Goal: Transaction & Acquisition: Purchase product/service

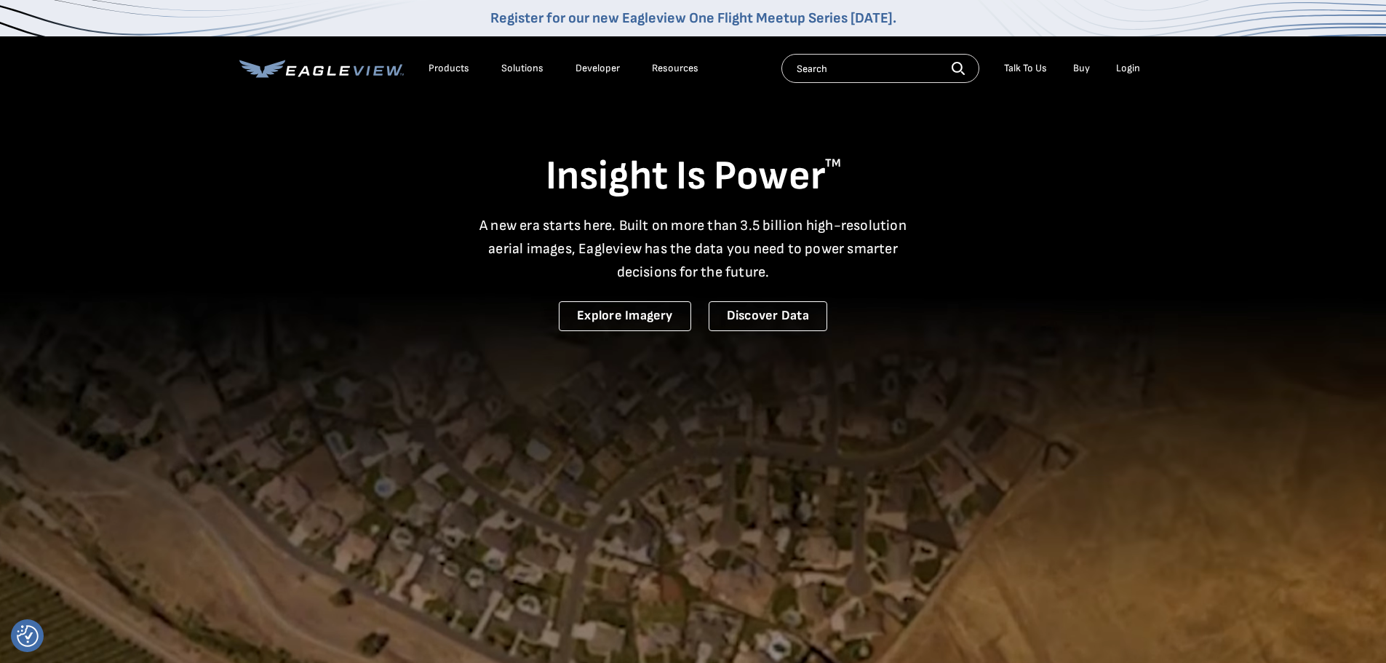
click at [1130, 65] on div "Login" at bounding box center [1128, 68] width 24 height 13
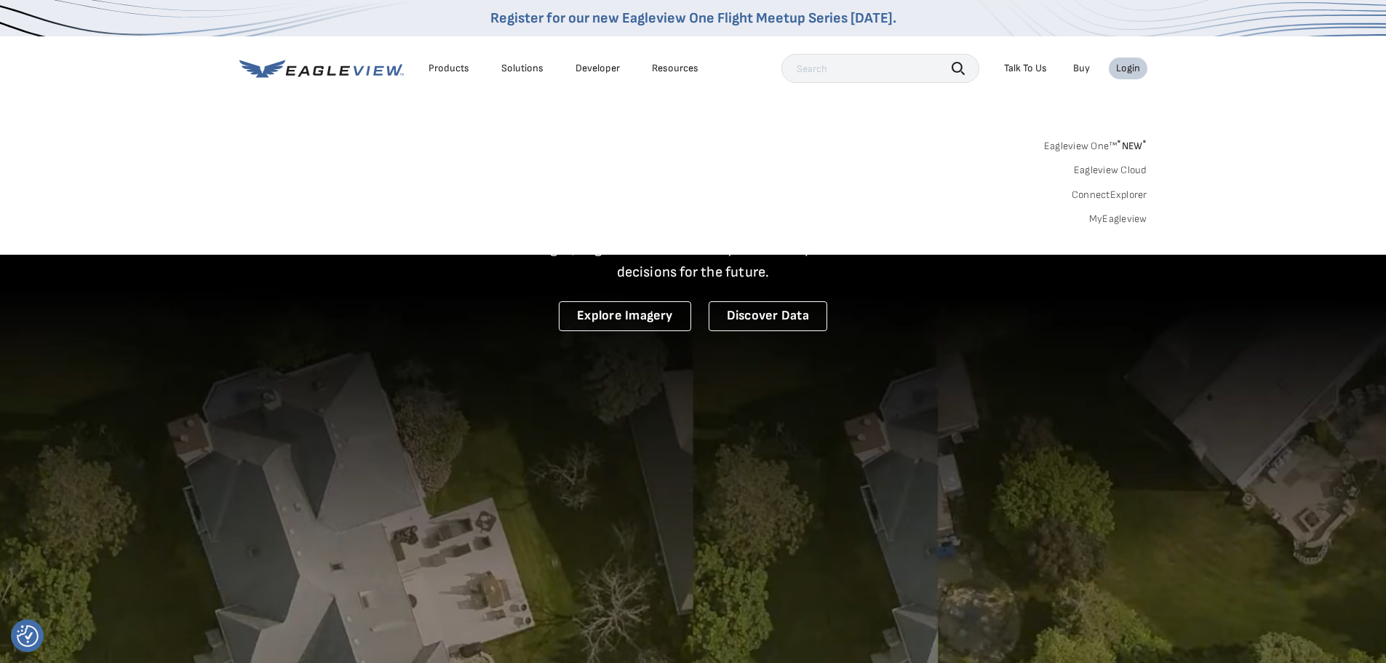
click at [1127, 68] on div "Login" at bounding box center [1128, 68] width 24 height 13
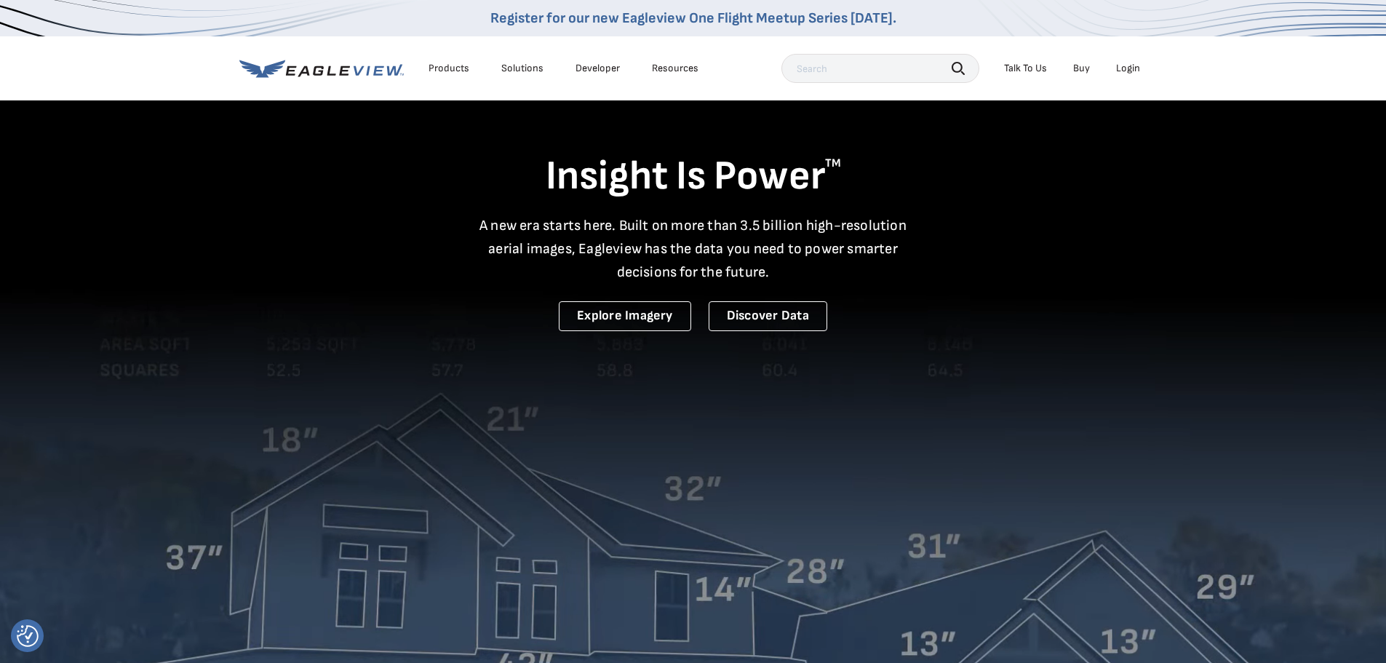
click at [1127, 68] on div "Login" at bounding box center [1128, 68] width 24 height 13
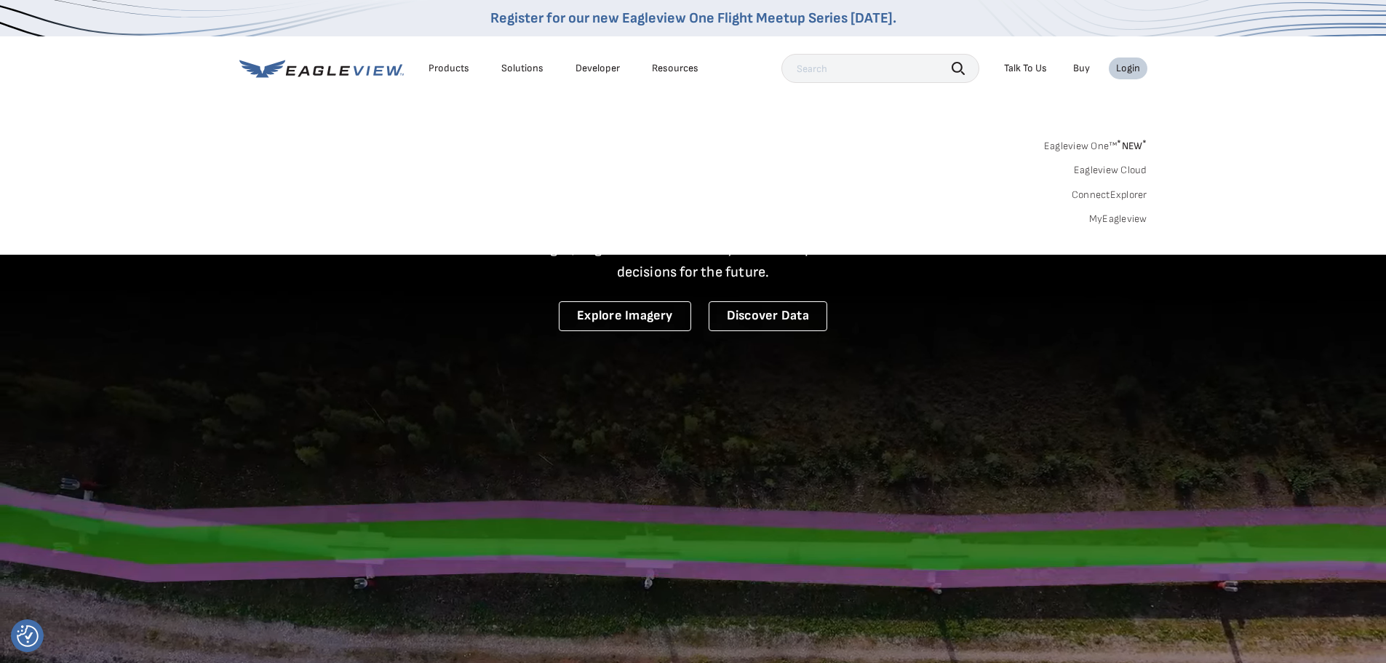
click at [1128, 218] on link "MyEagleview" at bounding box center [1118, 218] width 58 height 13
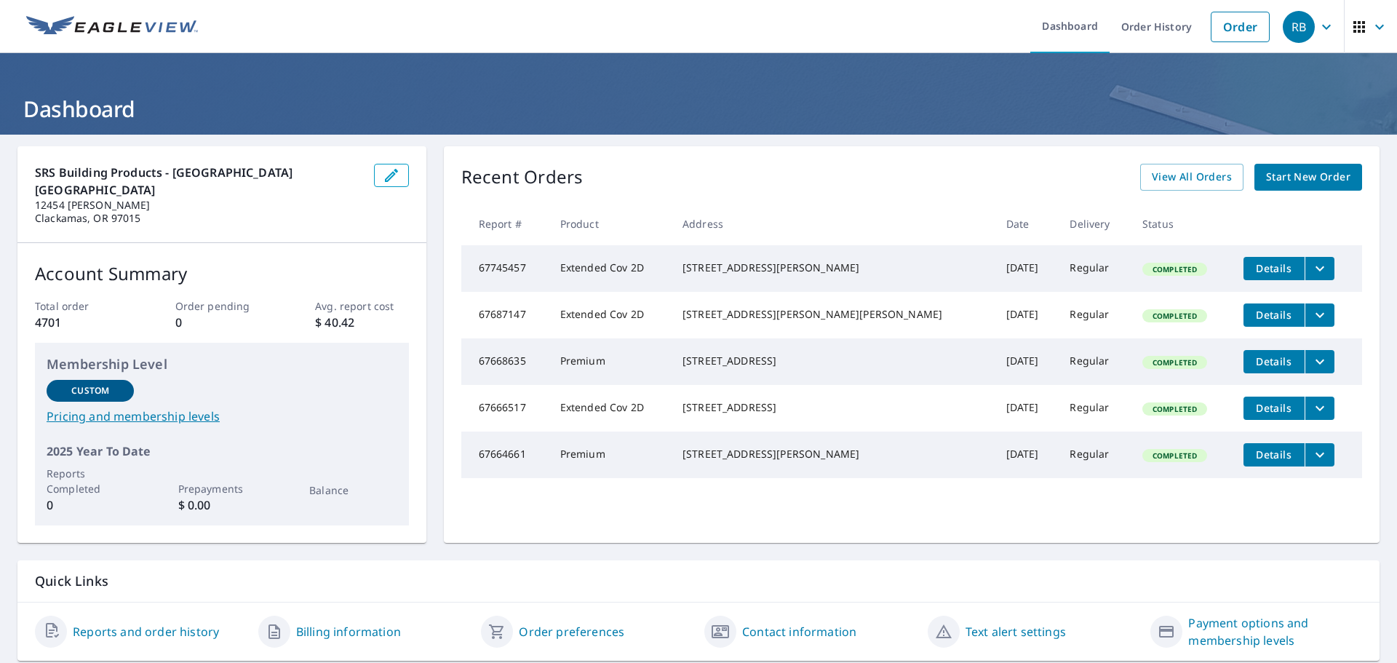
click at [1335, 184] on span "Start New Order" at bounding box center [1308, 177] width 84 height 18
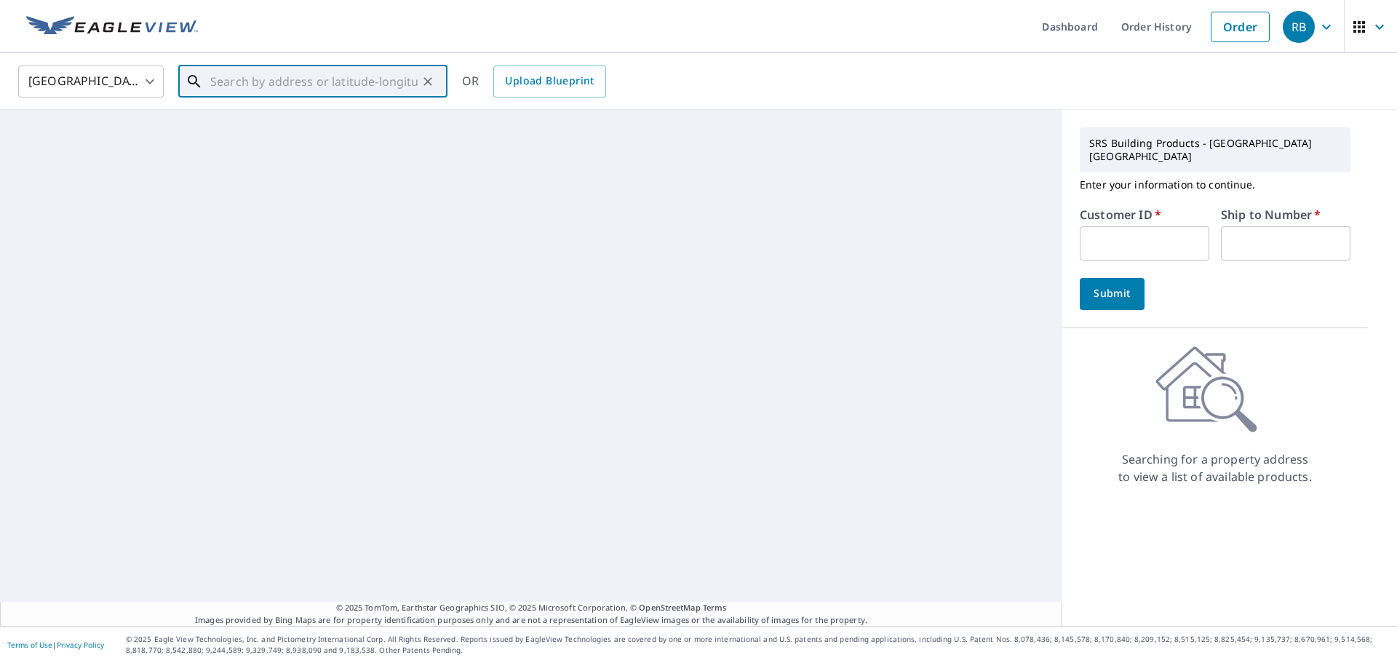
click at [266, 81] on input "text" at bounding box center [313, 81] width 207 height 41
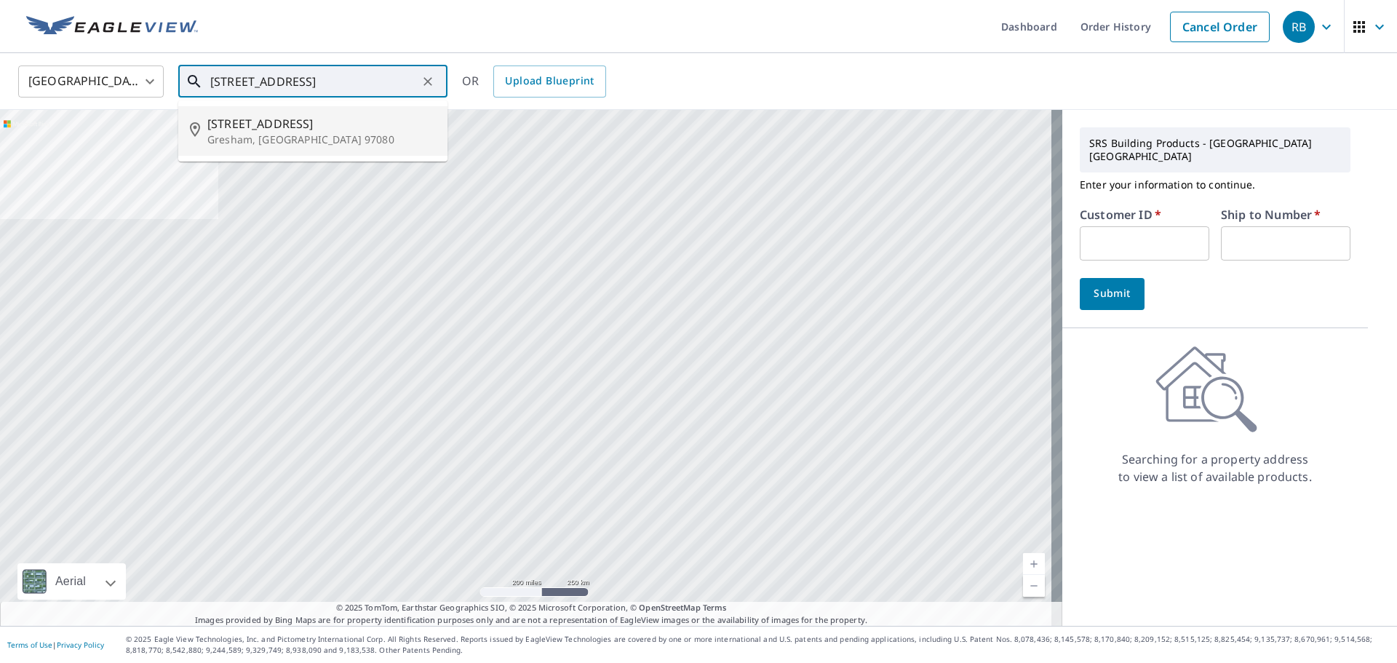
click at [266, 125] on span "286 Se 46th Dr" at bounding box center [321, 123] width 228 height 17
type input "286 Se 46th Dr Gresham, OR 97080"
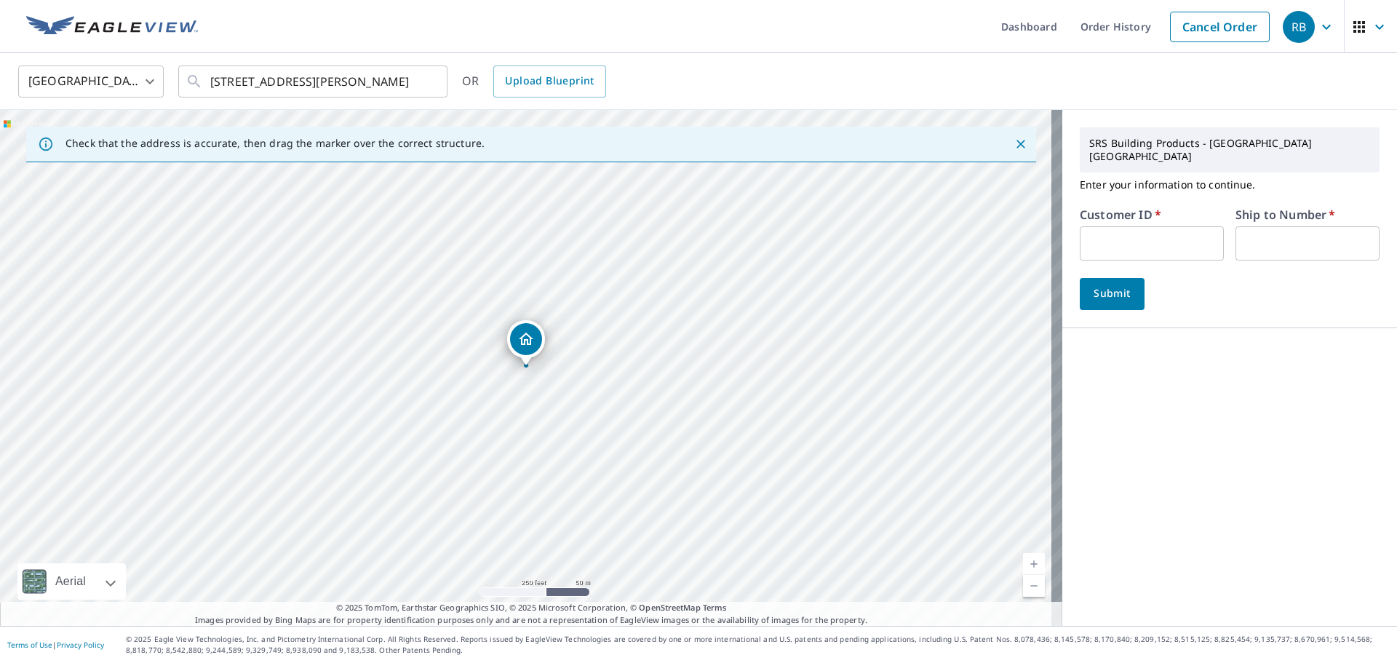
click at [1136, 226] on input "text" at bounding box center [1152, 243] width 144 height 34
click at [1133, 231] on input "text" at bounding box center [1152, 243] width 144 height 34
paste input "S055054"
type input "S055054"
click at [1284, 210] on div "Ship to Number   * ​" at bounding box center [1307, 235] width 144 height 52
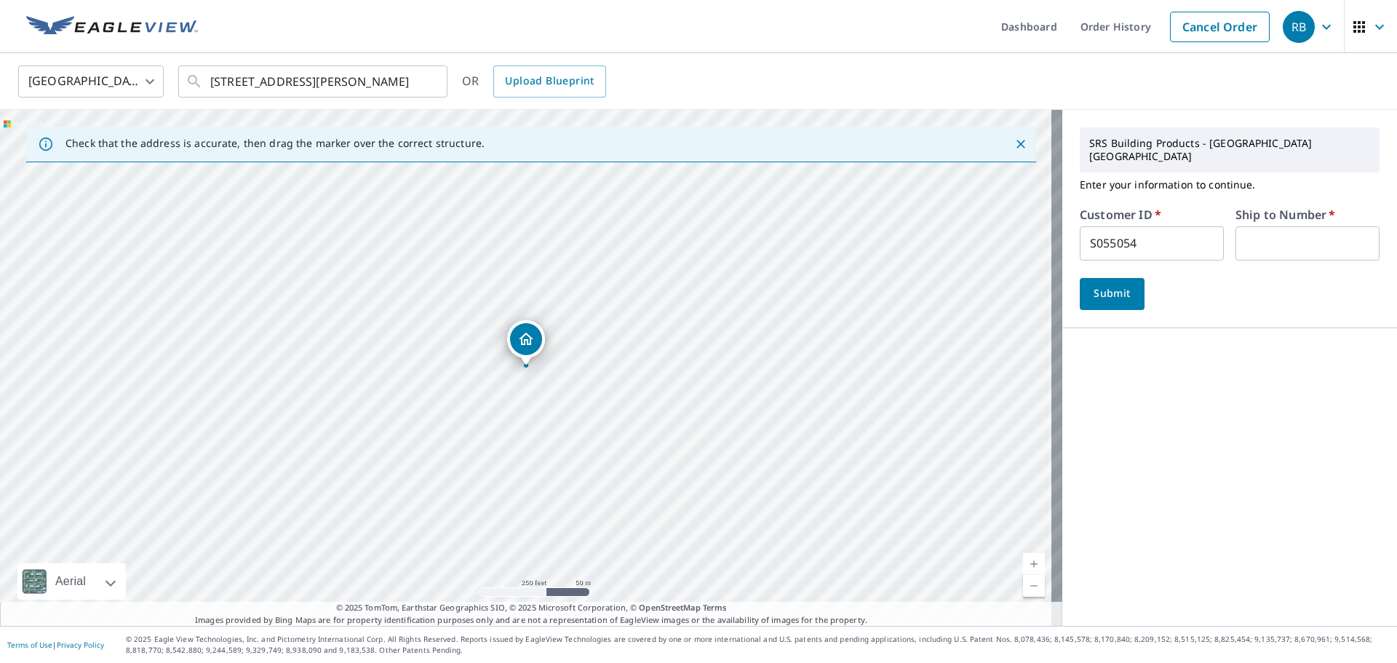
click at [1284, 226] on input "text" at bounding box center [1307, 243] width 144 height 34
type input "1"
click at [1117, 284] on span "Submit" at bounding box center [1111, 293] width 41 height 18
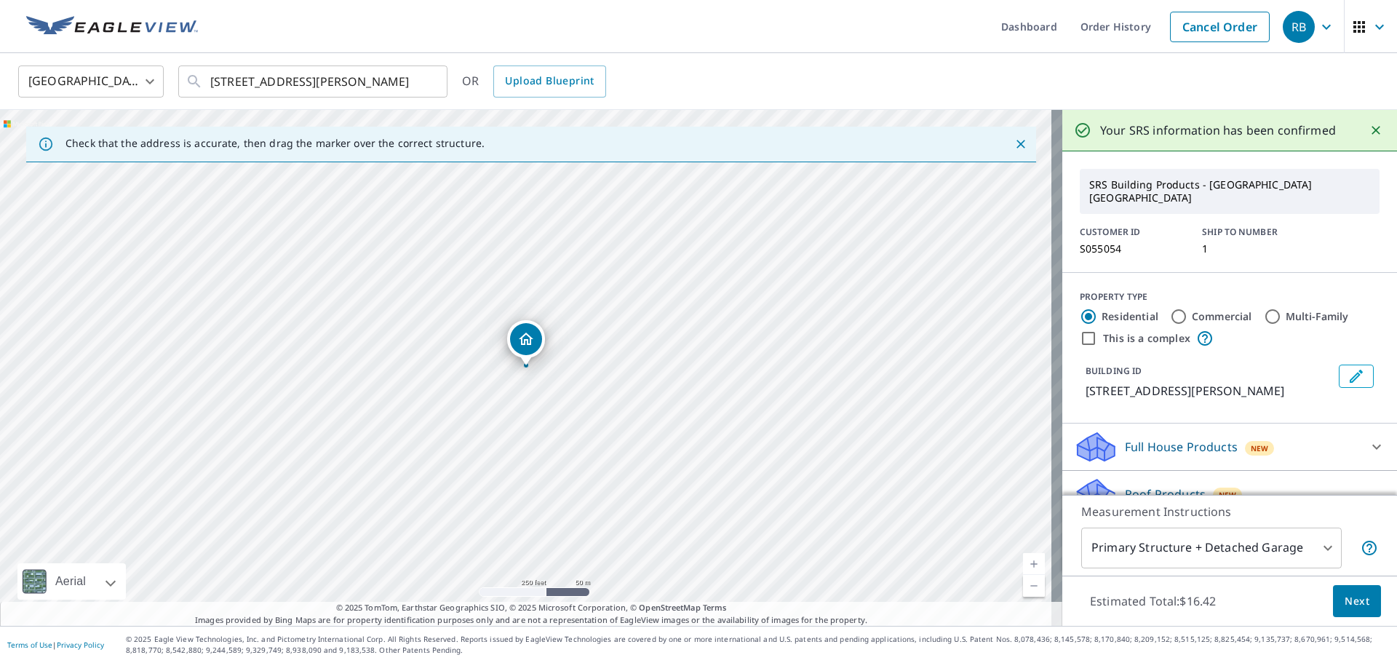
scroll to position [73, 0]
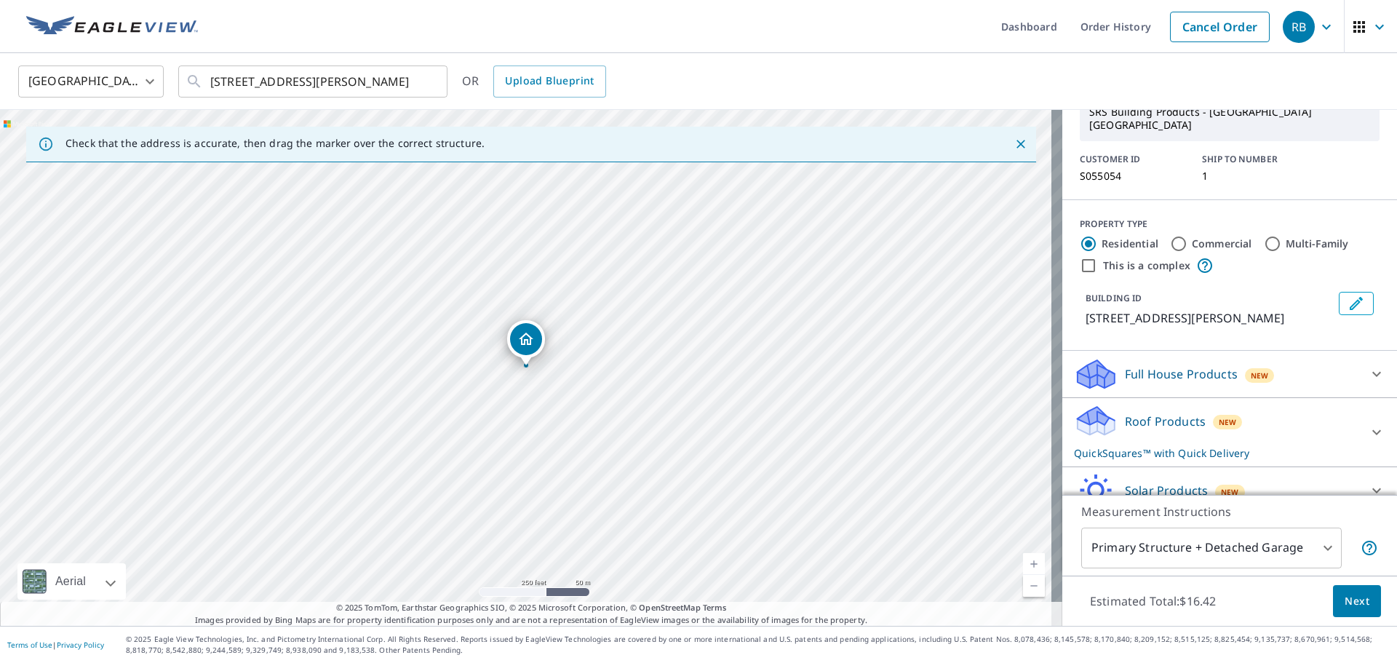
click at [1142, 415] on p "Roof Products" at bounding box center [1165, 421] width 81 height 17
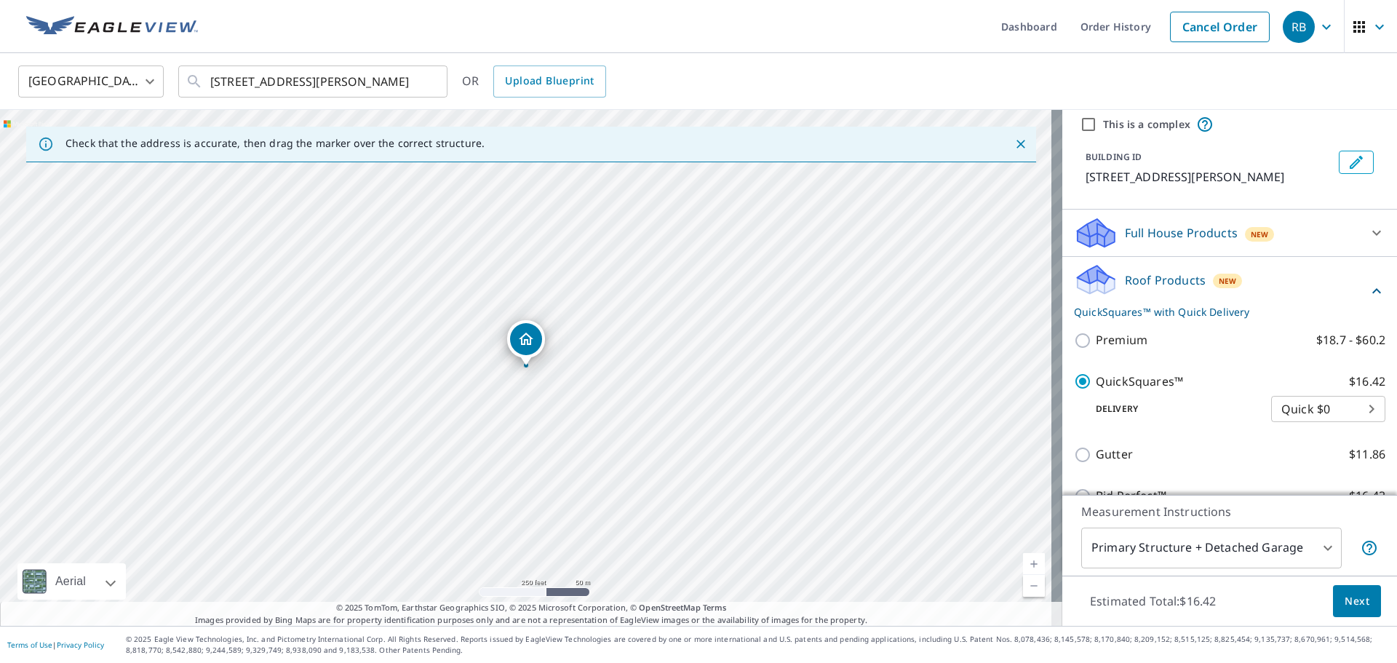
scroll to position [218, 0]
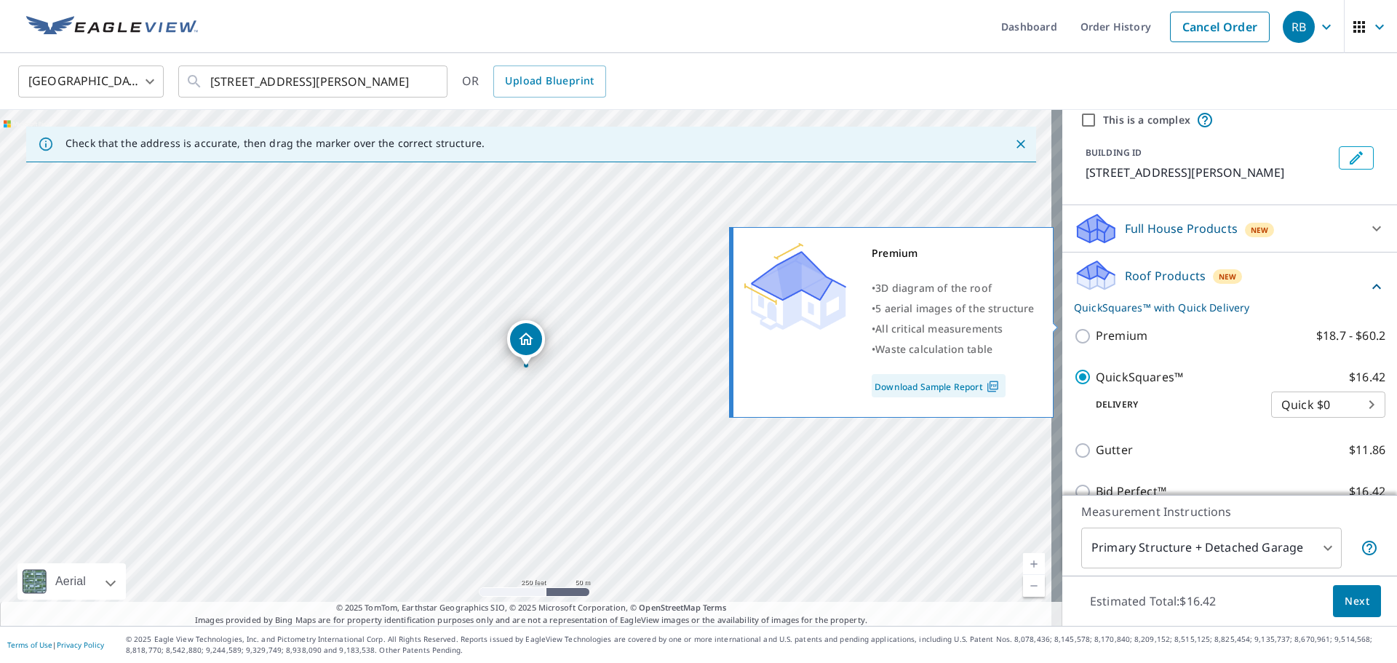
click at [1099, 331] on p "Premium" at bounding box center [1122, 336] width 52 height 18
click at [1096, 331] on input "Premium $18.7 - $60.2" at bounding box center [1085, 335] width 22 height 17
checkbox input "true"
checkbox input "false"
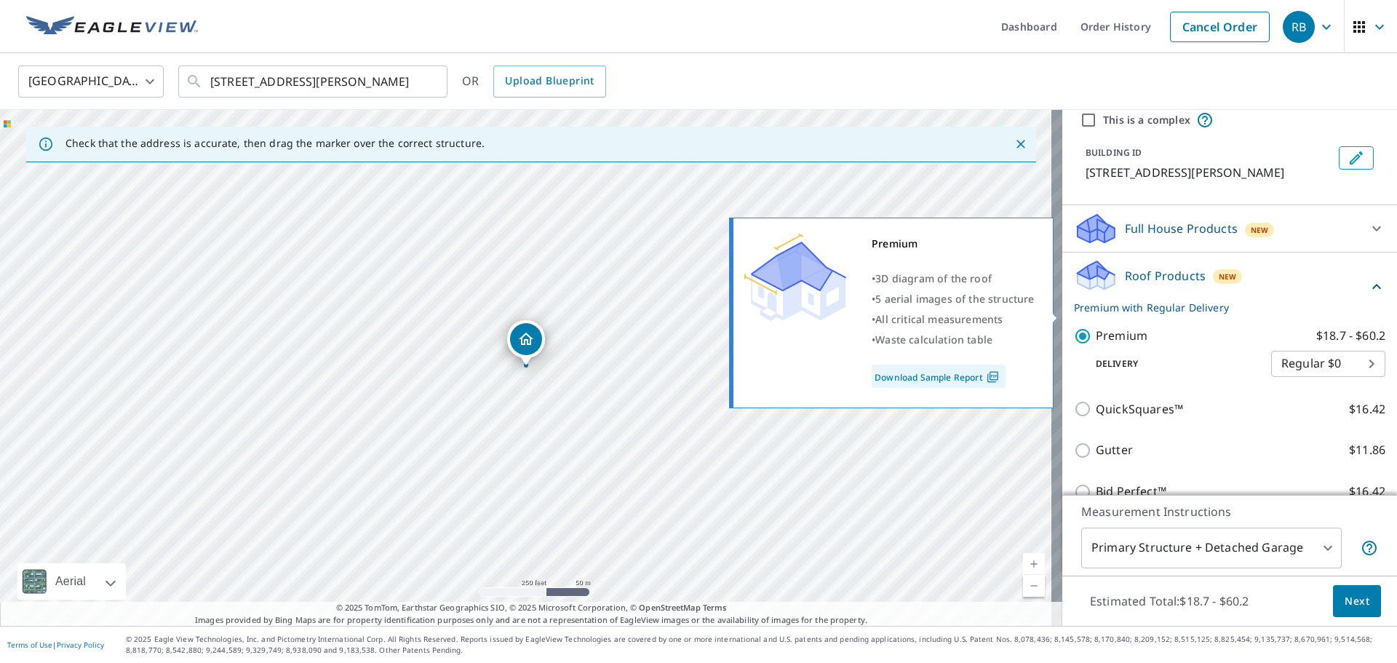
scroll to position [291, 0]
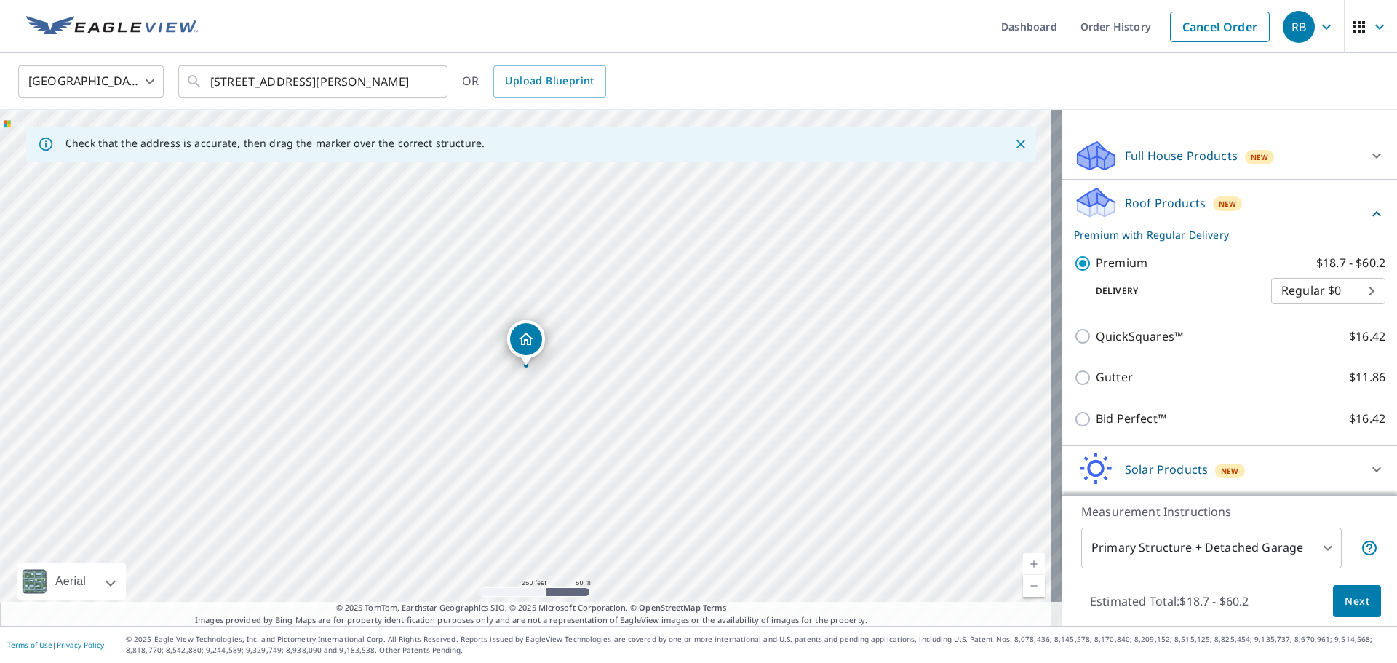
click at [1347, 603] on span "Next" at bounding box center [1356, 601] width 25 height 18
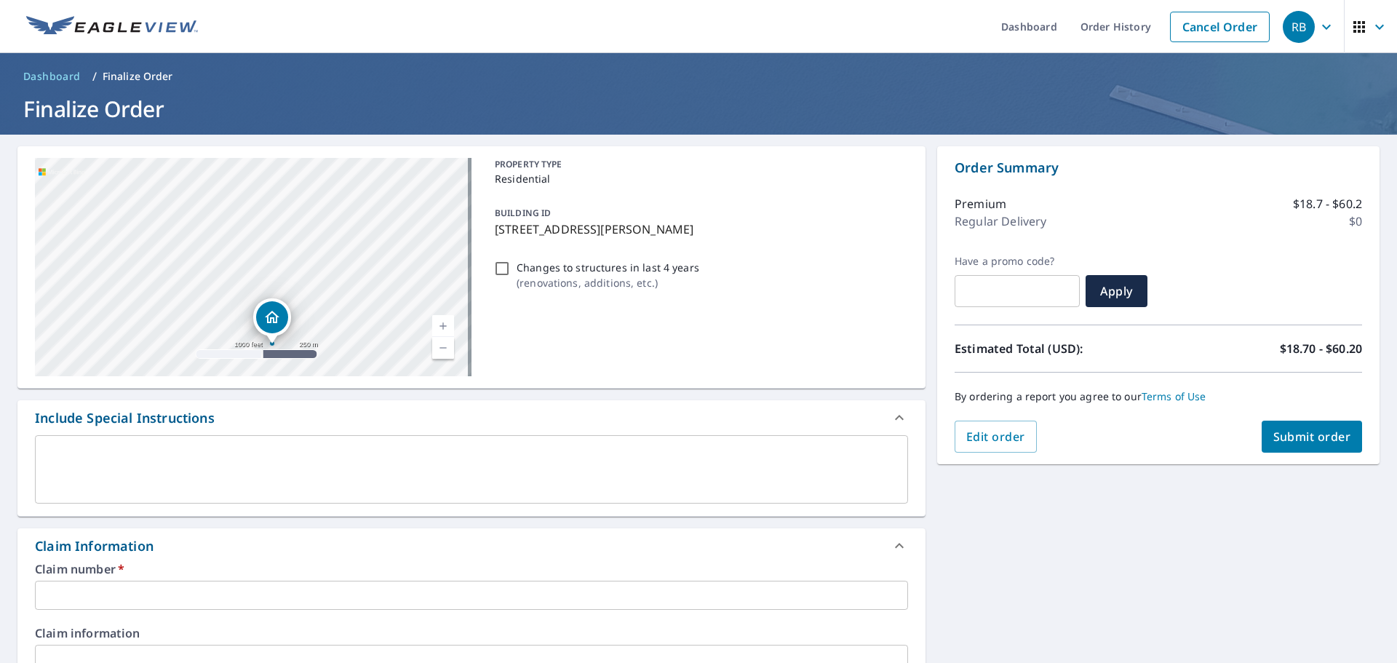
click at [231, 598] on input "text" at bounding box center [471, 595] width 873 height 29
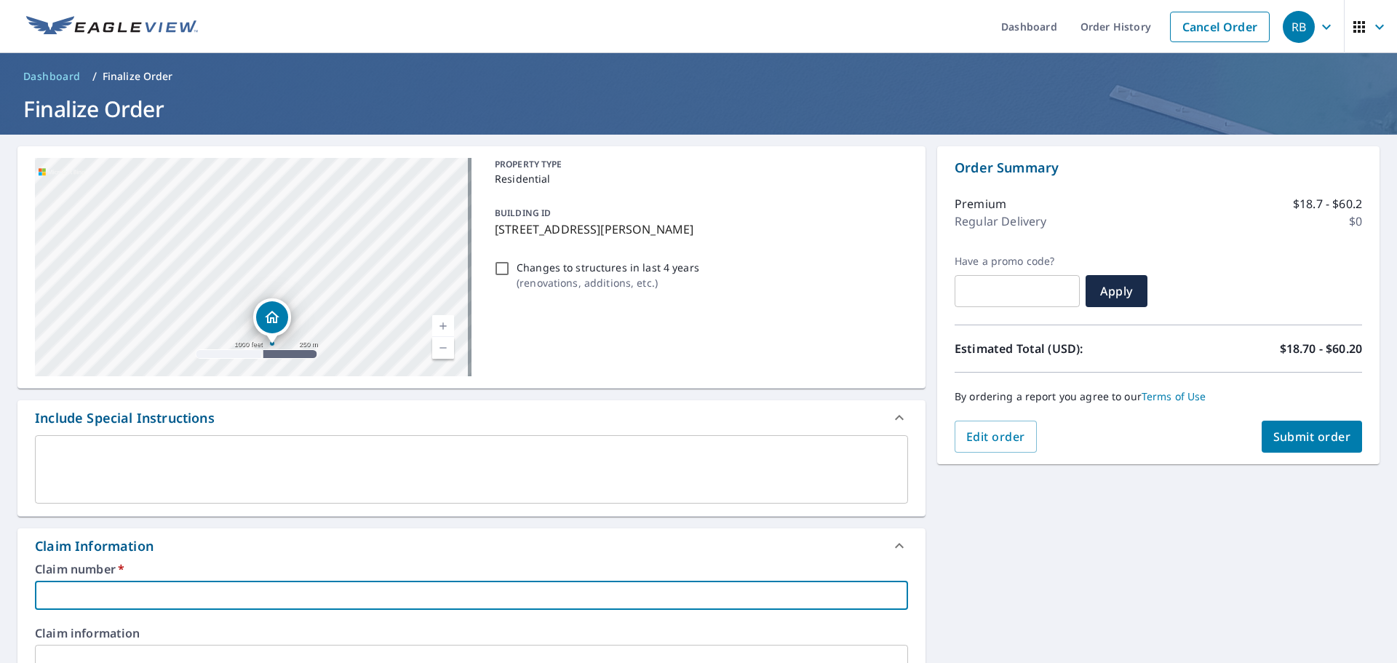
click at [1033, 306] on input "text" at bounding box center [1016, 291] width 125 height 41
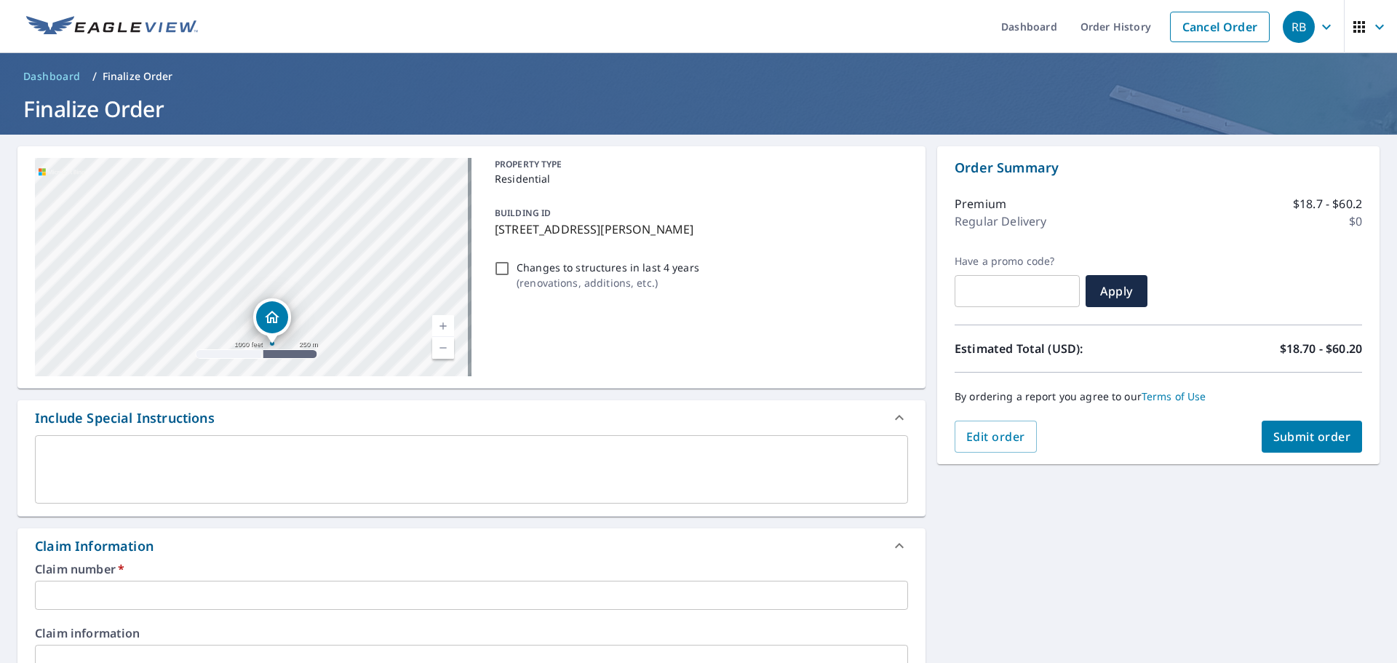
drag, startPoint x: 664, startPoint y: 223, endPoint x: 487, endPoint y: 228, distance: 176.9
click at [489, 228] on div "BUILDING ID 286 SE 46th Dr, Gresham, OR, 97080" at bounding box center [698, 221] width 419 height 46
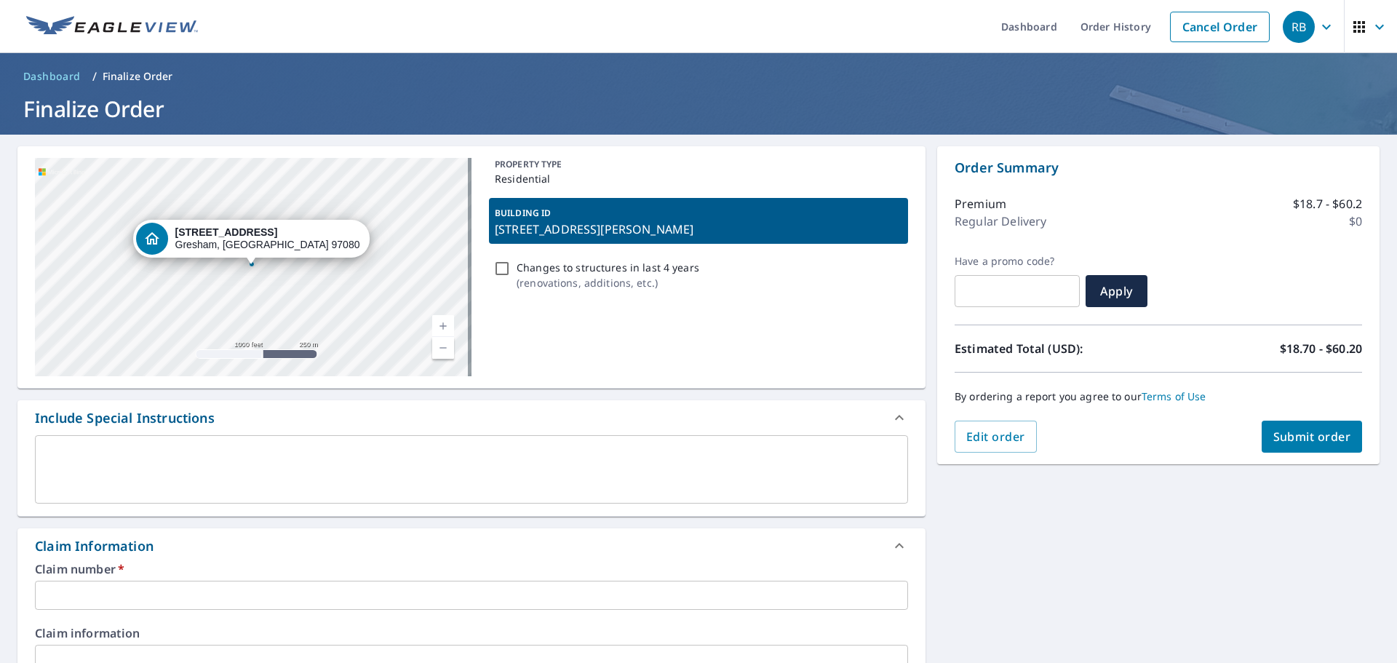
click at [744, 314] on div "PROPERTY TYPE Residential BUILDING ID 286 SE 46th Dr, Gresham, OR, 97080 Change…" at bounding box center [698, 267] width 419 height 218
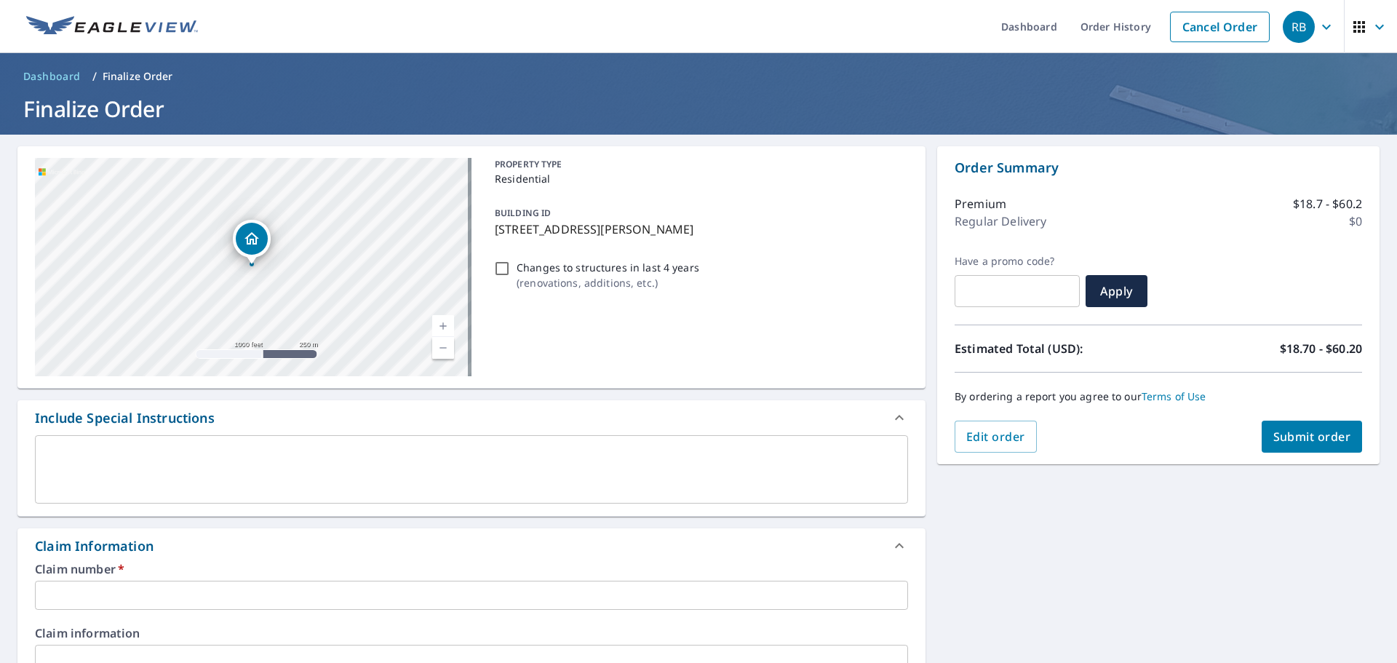
drag, startPoint x: 695, startPoint y: 225, endPoint x: 482, endPoint y: 234, distance: 212.6
click at [482, 234] on div "286 SE 46th Dr Gresham, OR 97080 Aerial Road A standard road map Aerial A detai…" at bounding box center [471, 267] width 908 height 242
copy p "286 SE 46th Dr, Gresham, OR, 97080"
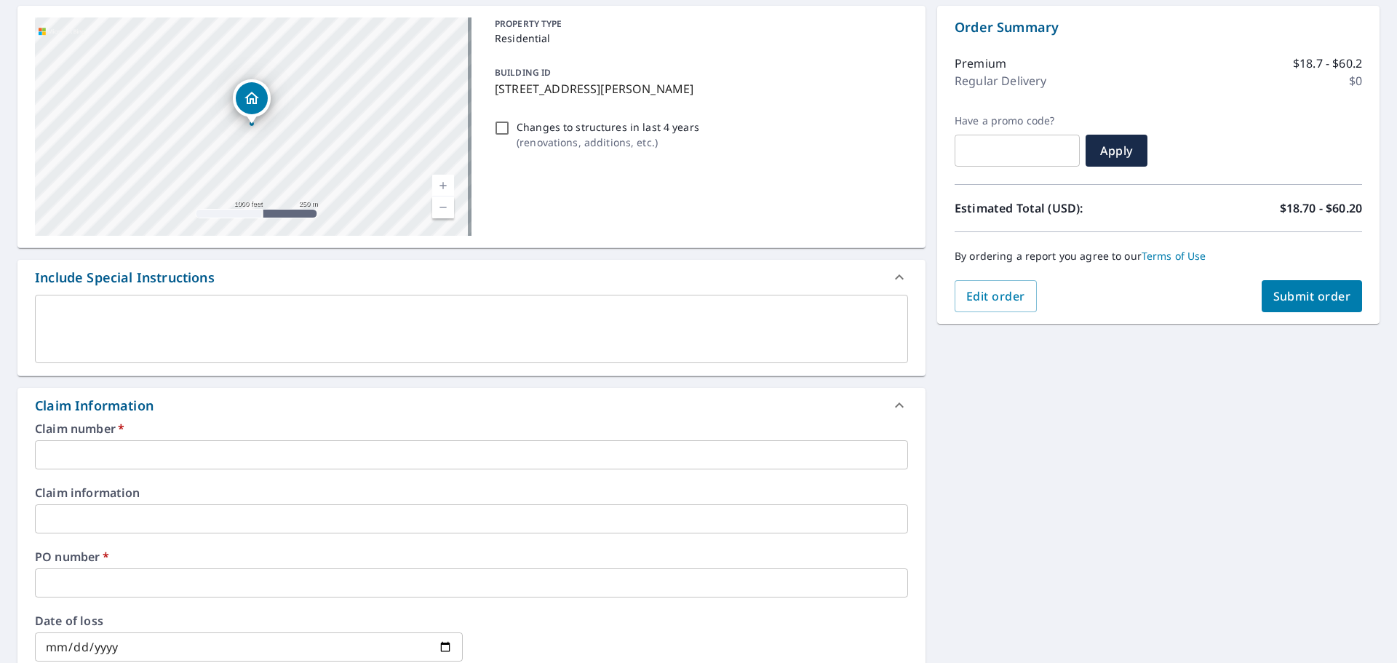
scroll to position [146, 0]
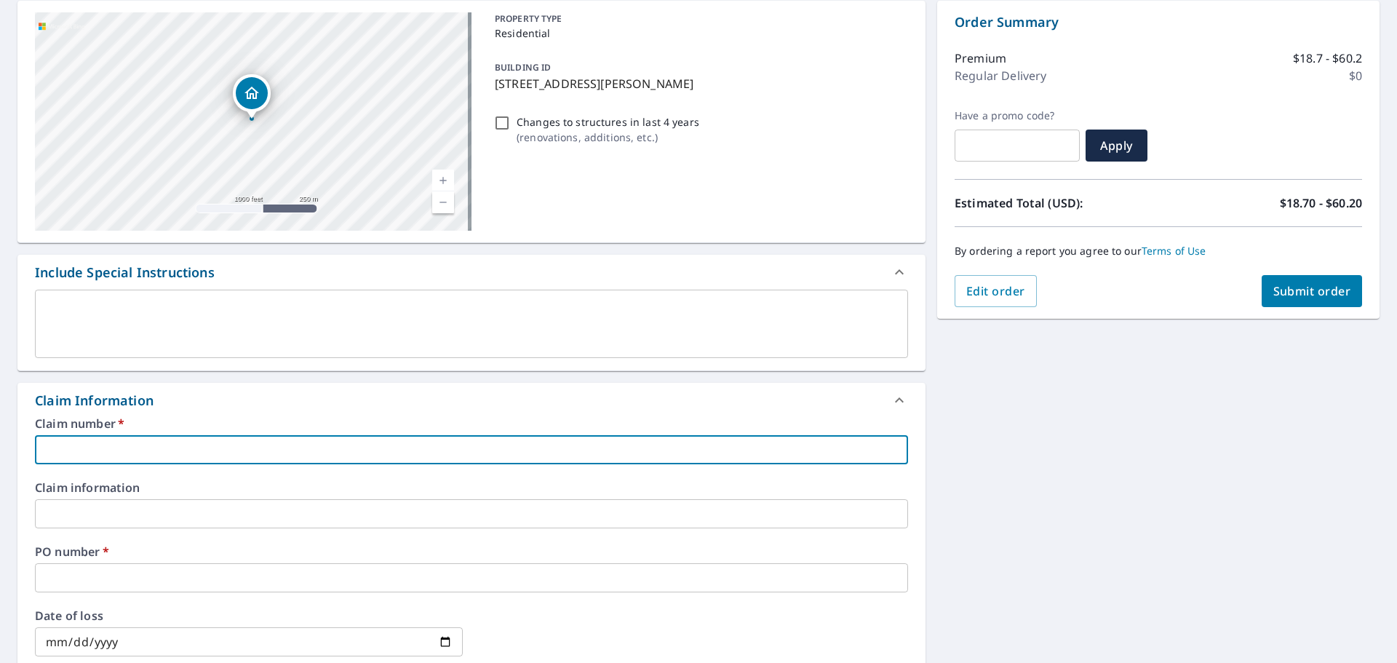
click at [92, 437] on input "text" at bounding box center [471, 449] width 873 height 29
paste input "286 SE 46th Dr, Gresham, OR, 97080"
type input "286 SE 46th Dr, Gresham, OR, 97080"
click at [124, 486] on label "Claim information" at bounding box center [471, 488] width 873 height 12
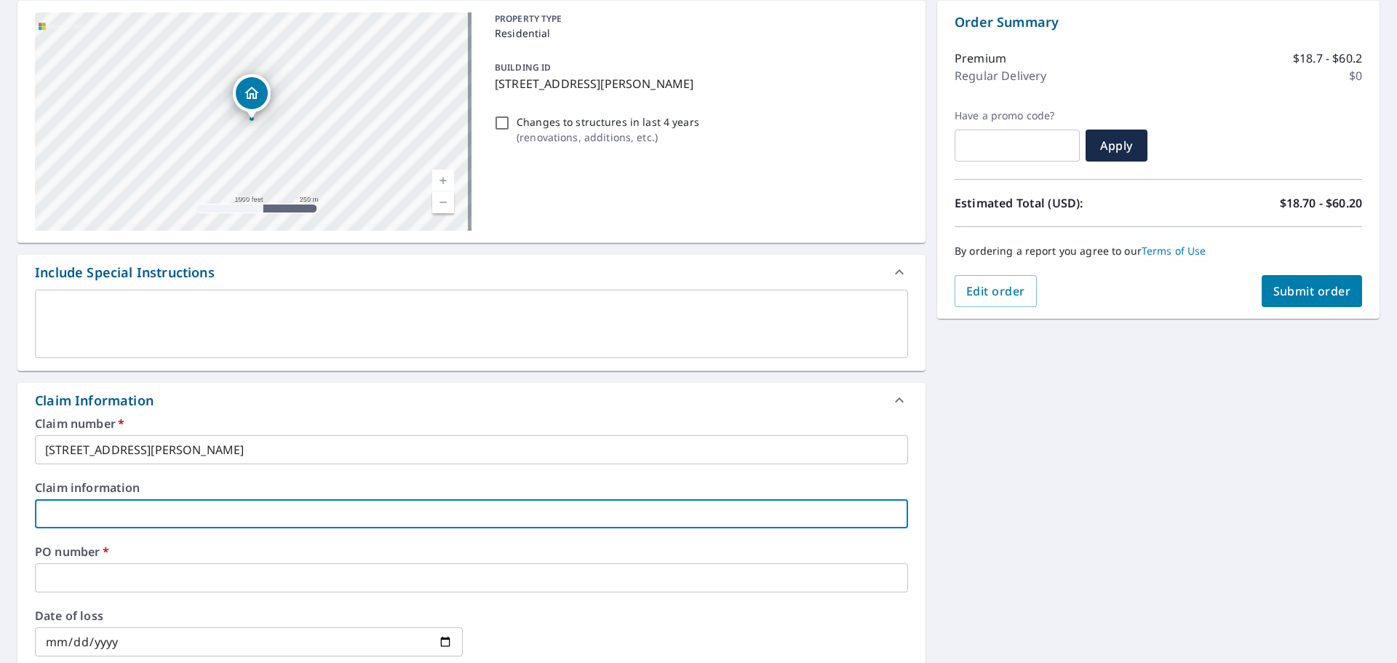
click at [128, 505] on input "text" at bounding box center [471, 513] width 873 height 29
paste input "286 SE 46th Dr, Gresham, OR, 97080"
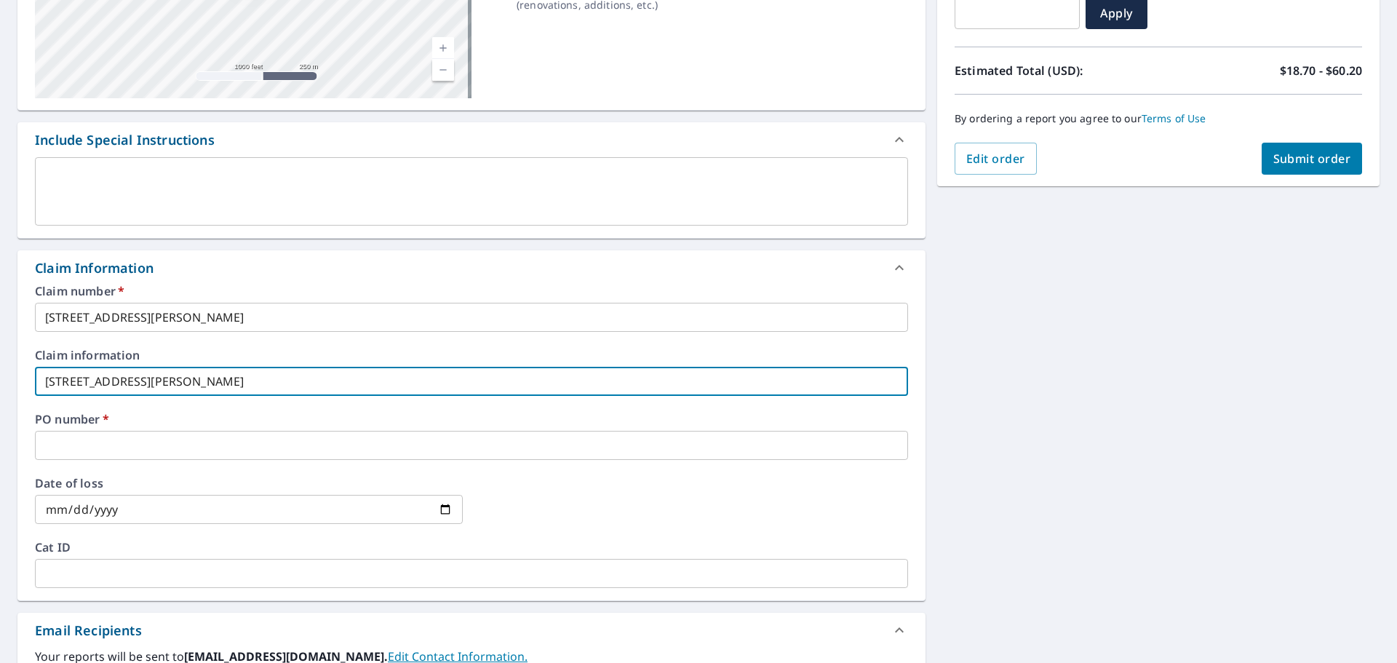
scroll to position [291, 0]
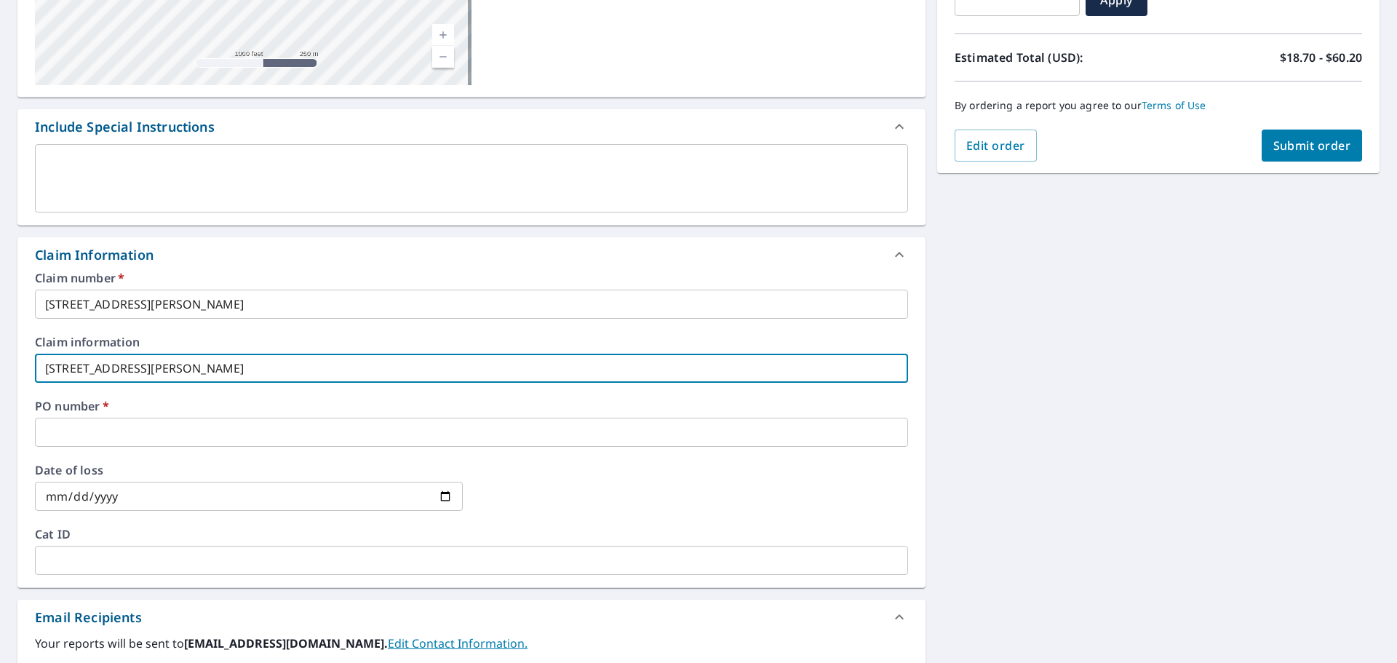
type input "286 SE 46th Dr, Gresham, OR, 97080"
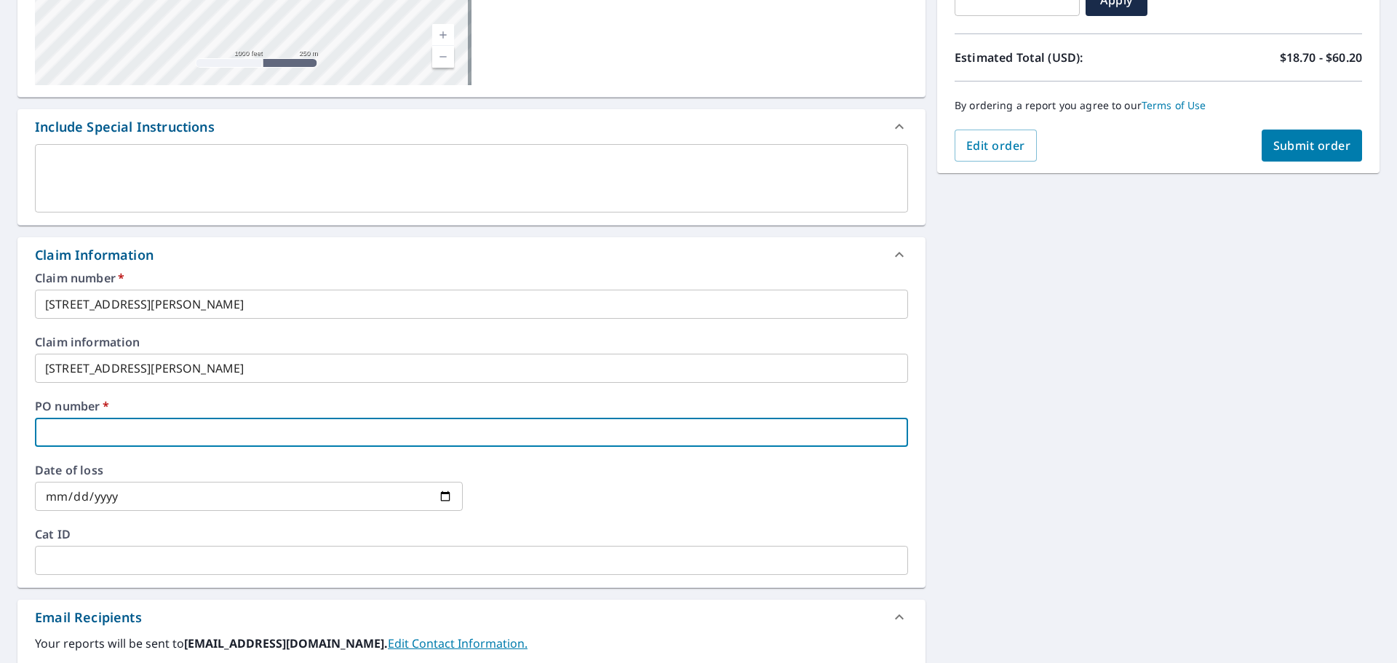
click at [204, 430] on input "text" at bounding box center [471, 432] width 873 height 29
paste input "286 SE 46th Dr, Gresham, OR, 97080"
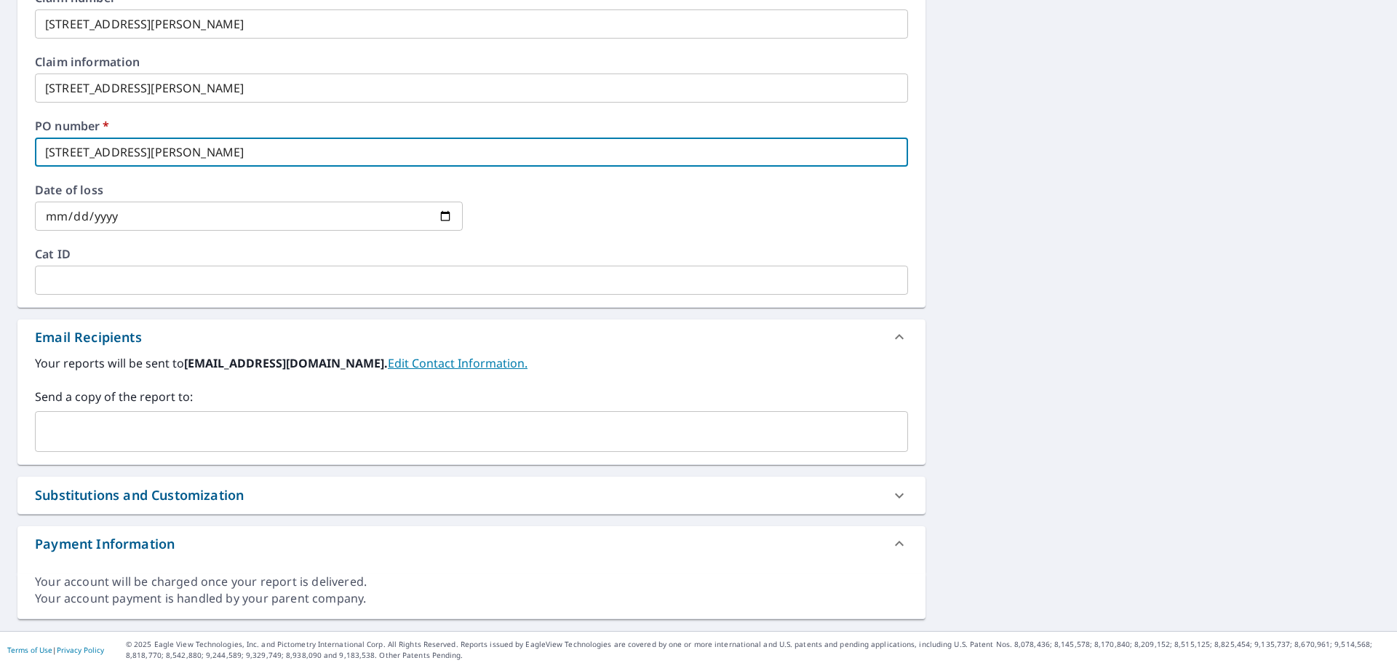
scroll to position [576, 0]
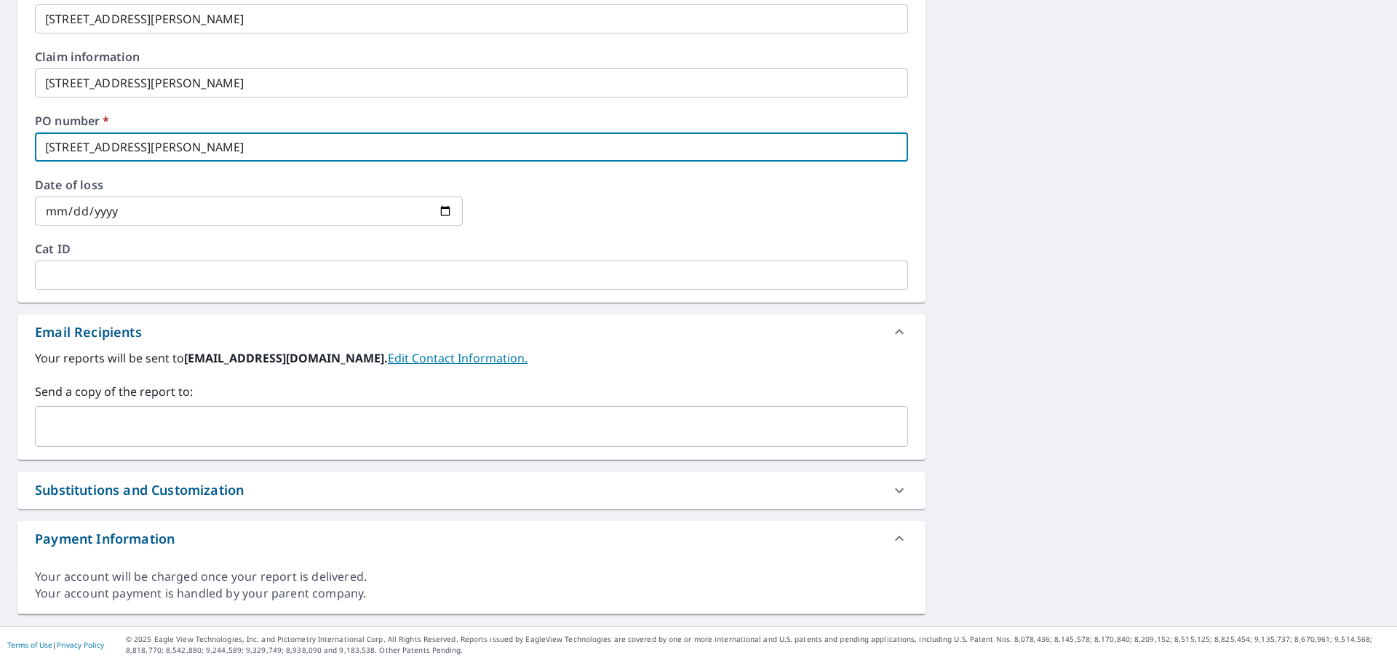
type input "286 SE 46th Dr, Gresham, OR, 97080"
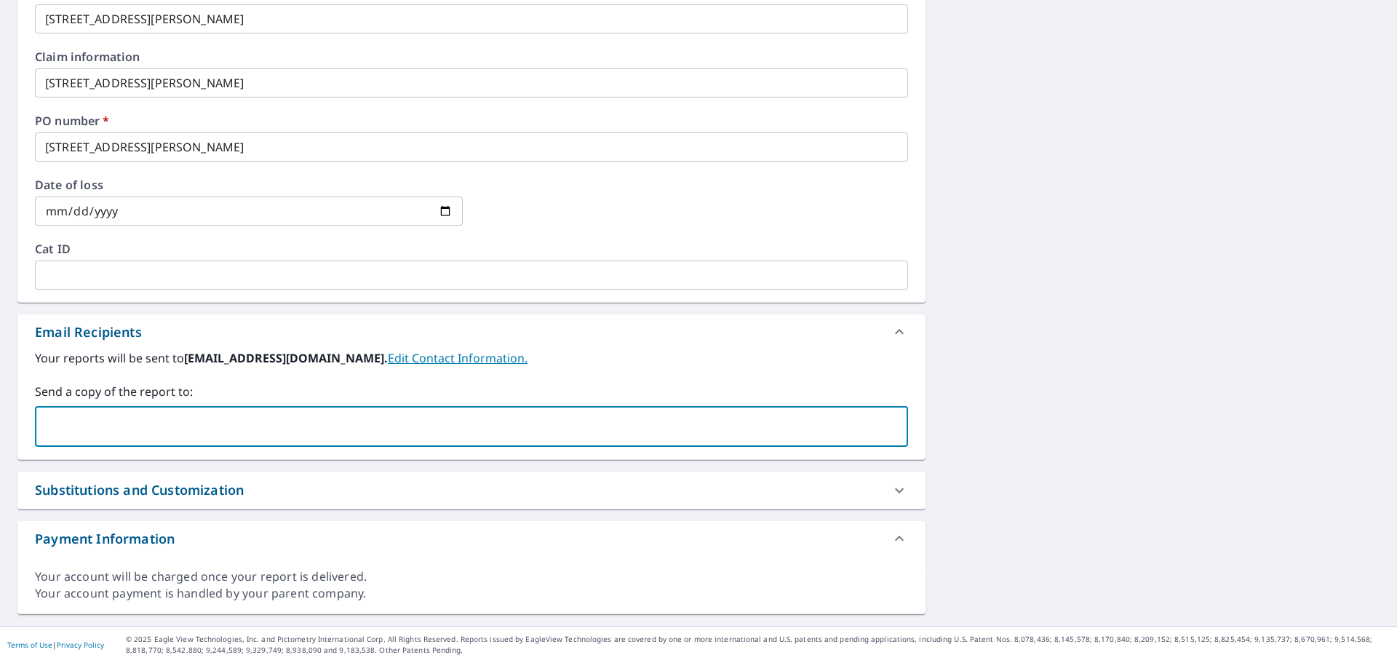
click at [357, 417] on input "text" at bounding box center [460, 427] width 838 height 28
type input "hcocom@rooflinesupply.com"
click at [255, 439] on input "hcocom@rooflinesupply.com" at bounding box center [460, 427] width 838 height 28
click at [258, 439] on input "hcocom@rooflinesupply.com" at bounding box center [460, 427] width 838 height 28
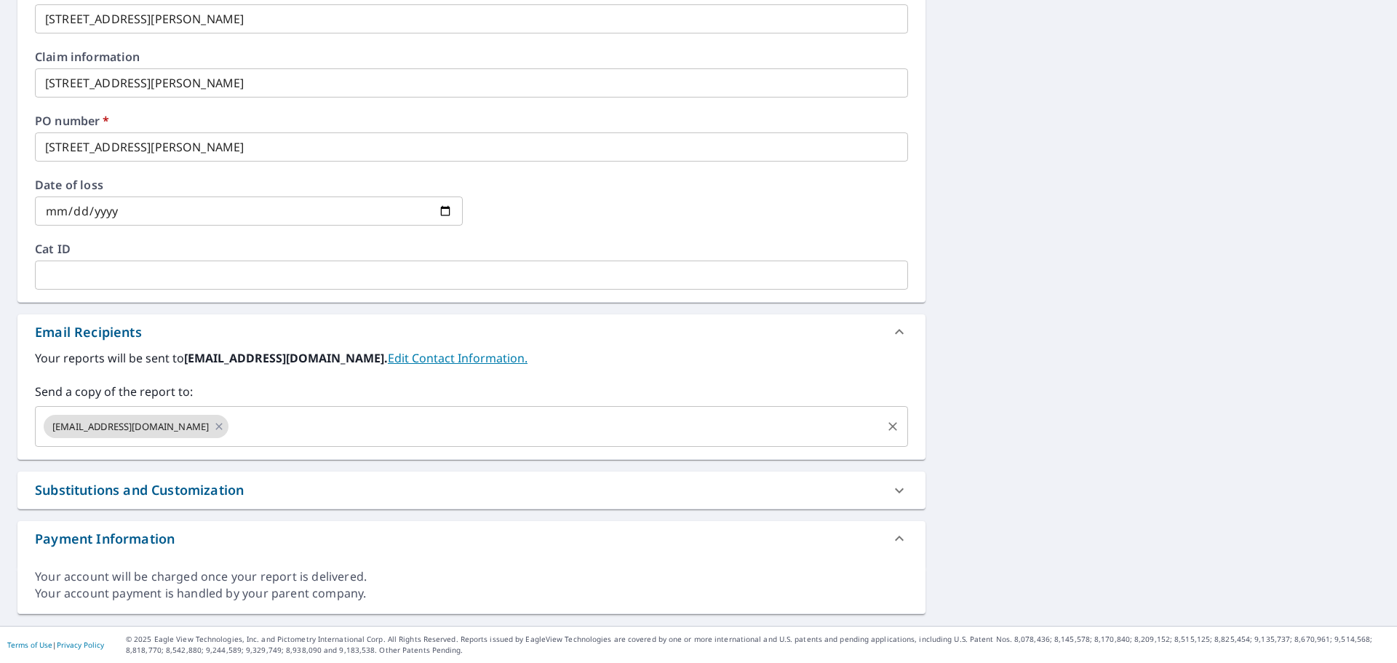
click at [299, 425] on input "text" at bounding box center [555, 427] width 649 height 28
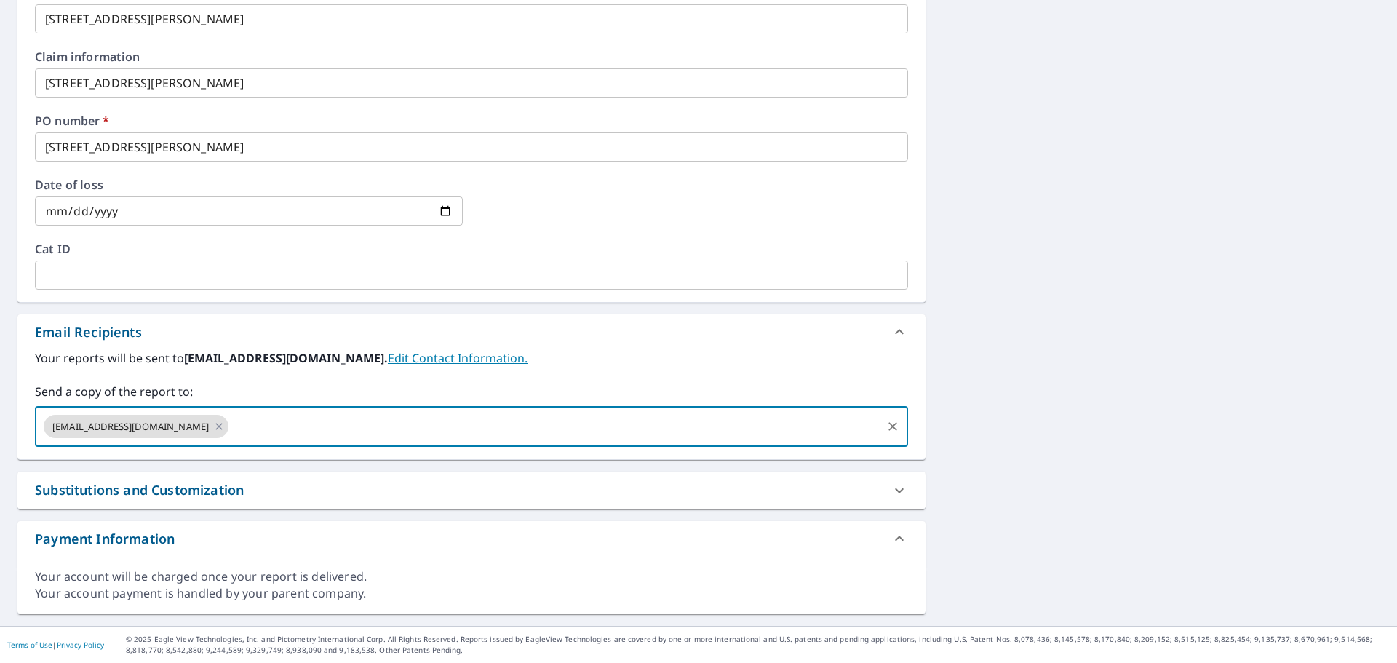
paste input "jjneweraroofing@gmail.com"
type input "jjneweraroofing@gmail.com"
click at [535, 384] on label "Send a copy of the report to:" at bounding box center [471, 391] width 873 height 17
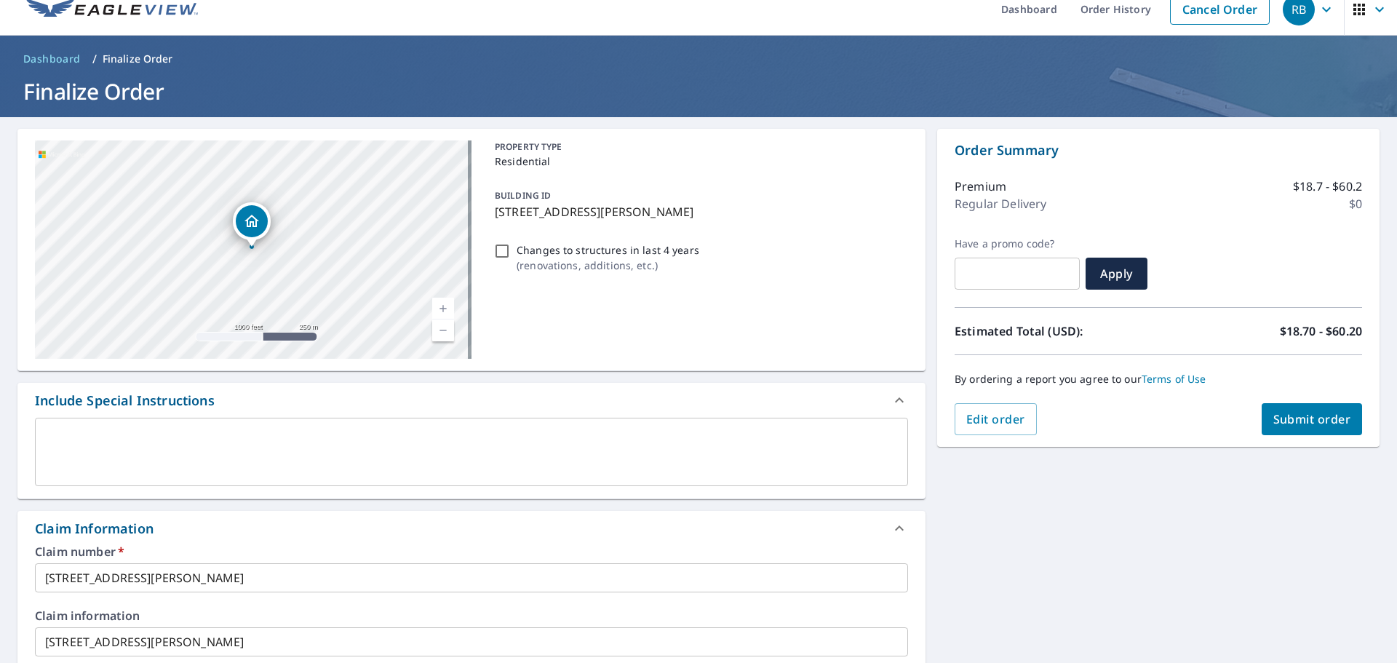
scroll to position [0, 0]
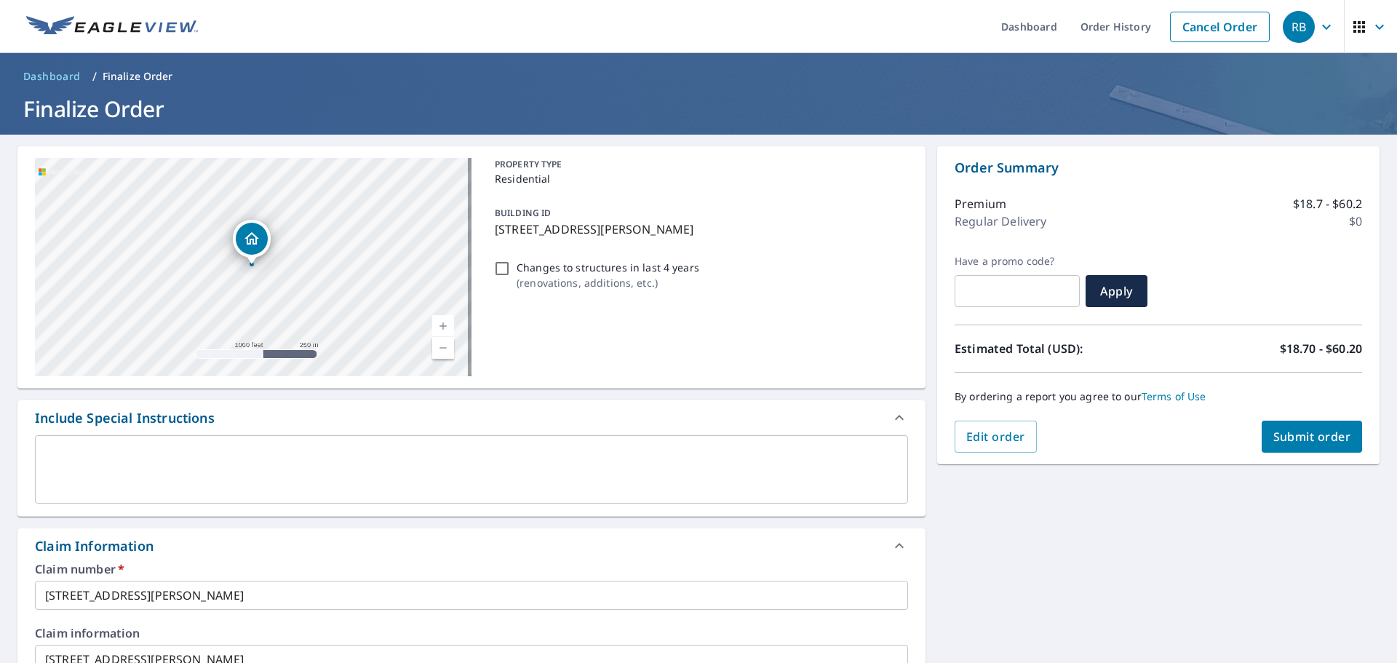
drag, startPoint x: 1075, startPoint y: 514, endPoint x: 1226, endPoint y: 507, distance: 150.8
click at [1075, 514] on div "286 SE 46th Dr Gresham, OR 97080 Aerial Road A standard road map Aerial A detai…" at bounding box center [698, 668] width 1397 height 1067
click at [1310, 437] on span "Submit order" at bounding box center [1312, 437] width 78 height 16
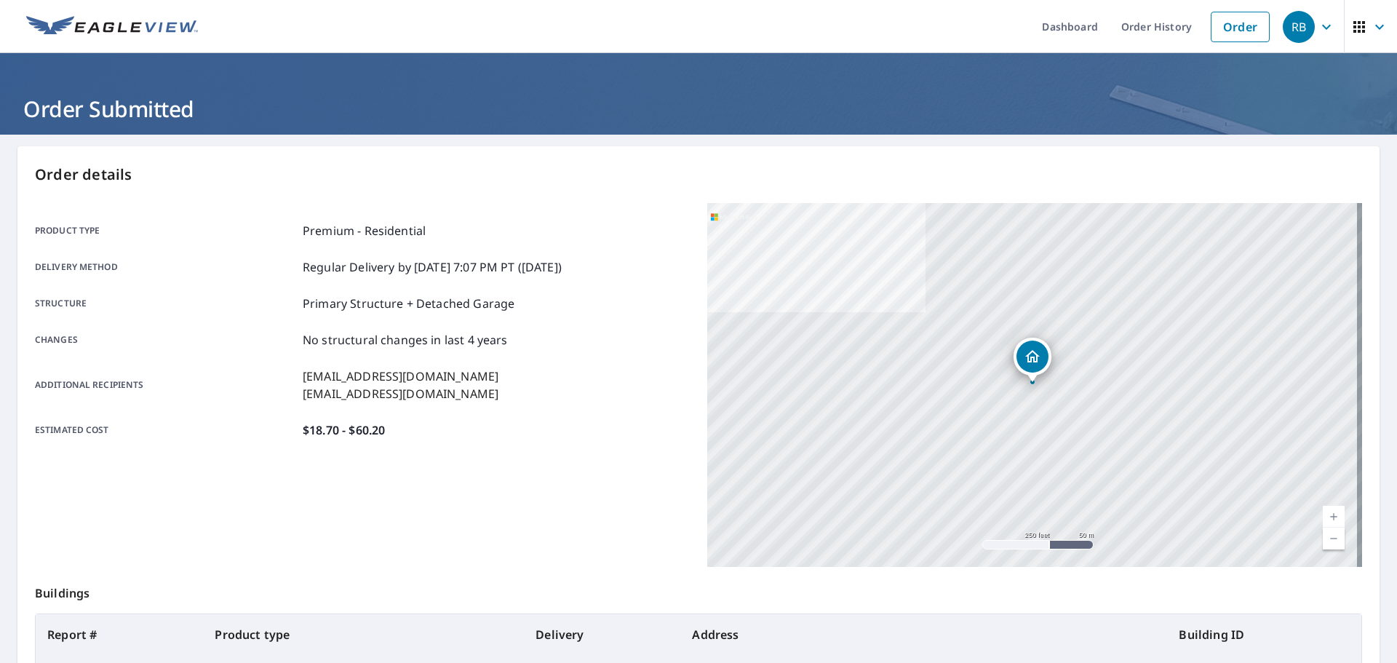
click at [1131, 161] on div "Order details Product type Premium - Residential Delivery method Regular Delive…" at bounding box center [698, 476] width 1362 height 661
